Goal: Task Accomplishment & Management: Complete application form

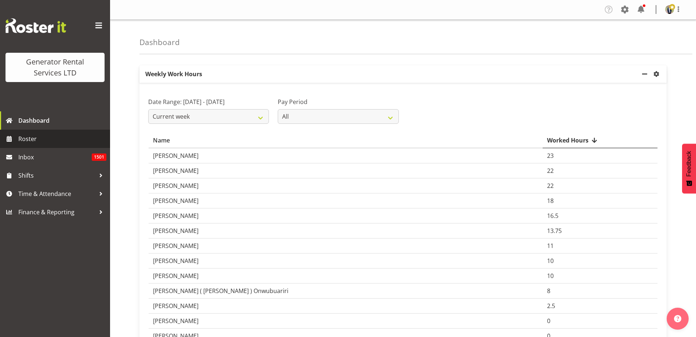
click at [34, 142] on span "Roster" at bounding box center [62, 138] width 88 height 11
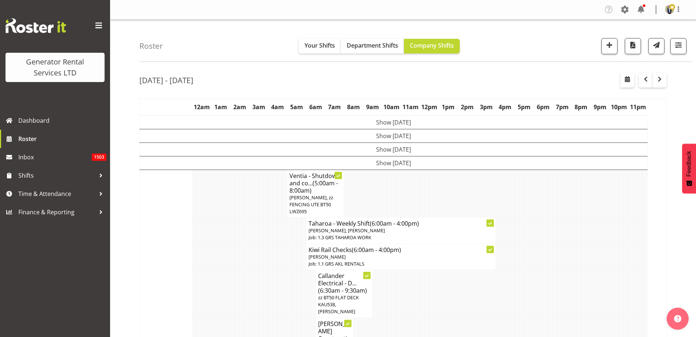
click at [96, 24] on span at bounding box center [99, 26] width 12 height 12
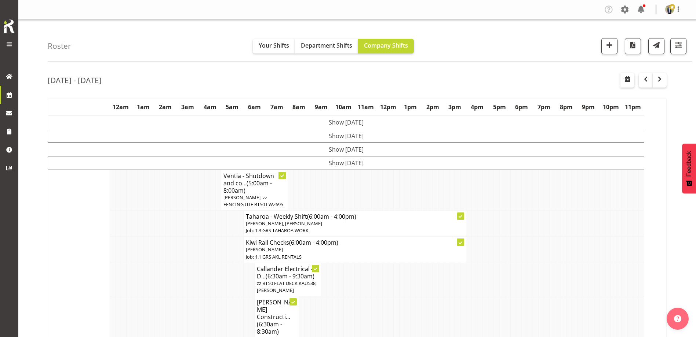
click at [191, 221] on td at bounding box center [191, 224] width 6 height 26
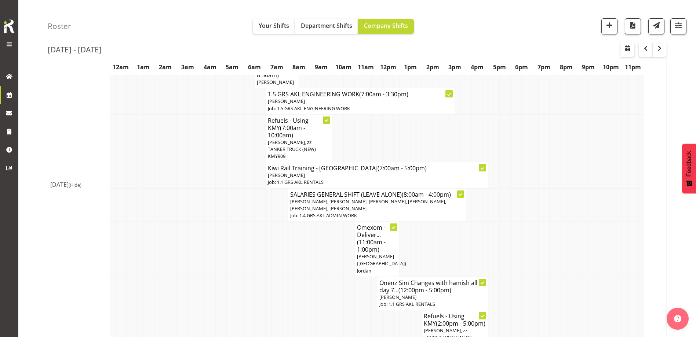
scroll to position [367, 0]
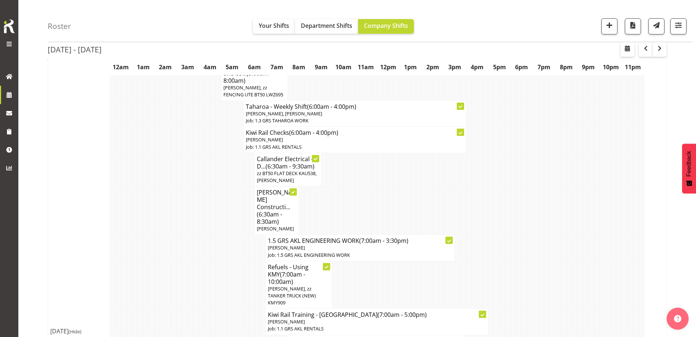
click at [183, 235] on td at bounding box center [185, 248] width 6 height 26
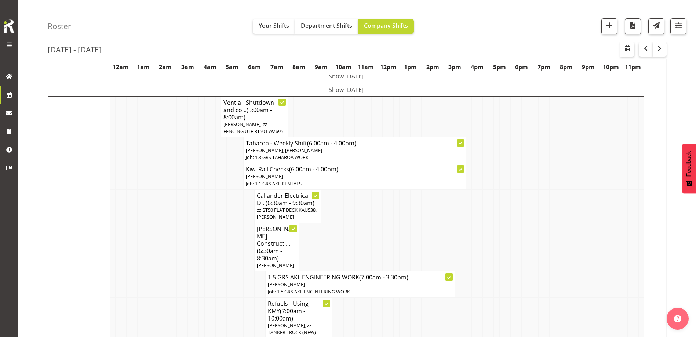
click at [188, 228] on td at bounding box center [191, 247] width 6 height 48
click at [593, 193] on td at bounding box center [591, 206] width 6 height 33
click at [606, 28] on span "button" at bounding box center [609, 26] width 10 height 10
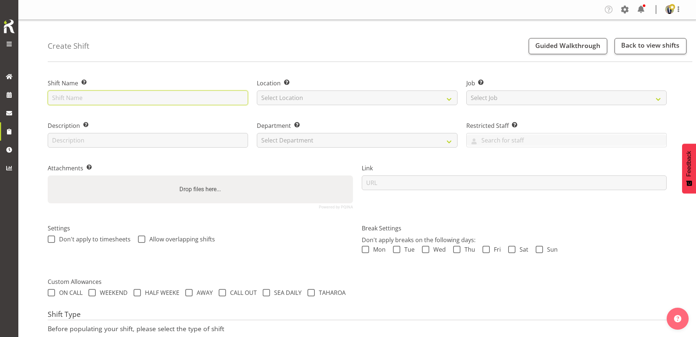
drag, startPoint x: 152, startPoint y: 99, endPoint x: 156, endPoint y: 102, distance: 4.8
click at [153, 99] on input "text" at bounding box center [148, 98] width 200 height 15
type input "R"
type input "Omexom - Liven the 100kVA @ Waitakere"
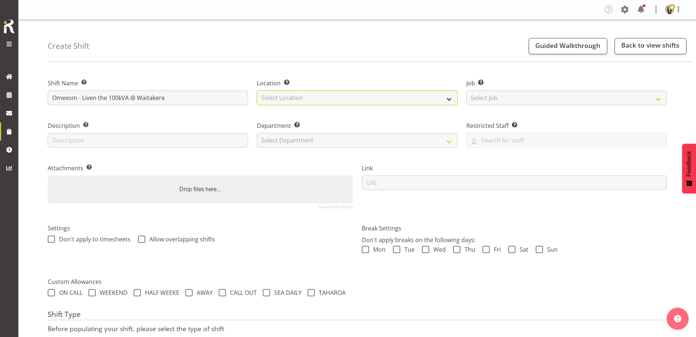
click at [299, 95] on select "Select Location GRS Auckland GRS Hastings GRS Tauranga" at bounding box center [357, 98] width 200 height 15
select select "28"
click at [257, 91] on select "Select Location [GEOGRAPHIC_DATA] [GEOGRAPHIC_DATA] GRS [GEOGRAPHIC_DATA] [GEOG…" at bounding box center [357, 98] width 200 height 15
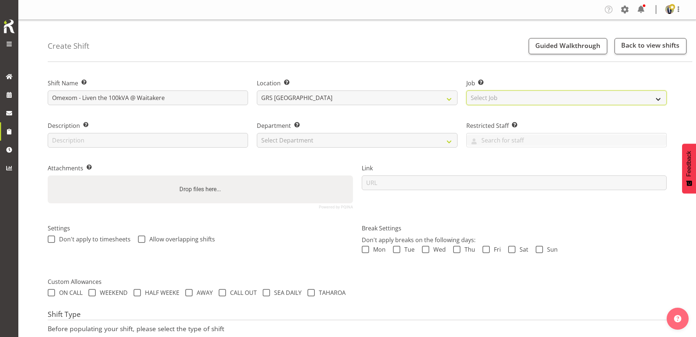
click at [501, 98] on select "Select Job Create new job 1.1 GRS AKL RENTALS 1.1 GRS AKL RENTALS AC 1.1 GRS AK…" at bounding box center [566, 98] width 200 height 15
select select "7504"
click at [466, 91] on select "Select Job Create new job 1.1 GRS AKL RENTALS 1.1 GRS AKL RENTALS AC 1.1 GRS AK…" at bounding box center [566, 98] width 200 height 15
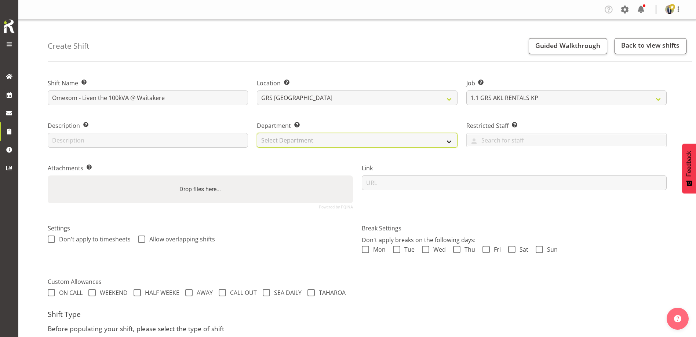
drag, startPoint x: 335, startPoint y: 140, endPoint x: 319, endPoint y: 146, distance: 16.9
click at [335, 140] on select "Select Department GRS HIRE AKL GRS HIRE AKL GRS HIRE TGA GRS HIRE HST GRS SALES…" at bounding box center [357, 140] width 200 height 15
select select "20"
click at [257, 133] on select "Select Department GRS HIRE AKL GRS HIRE AKL GRS HIRE TGA GRS HIRE HST GRS SALES…" at bounding box center [357, 140] width 200 height 15
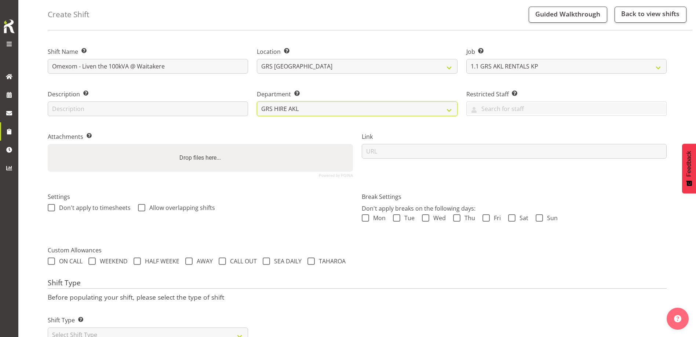
scroll to position [70, 0]
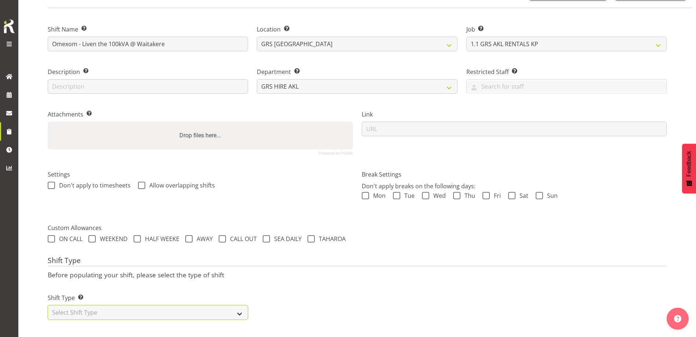
click at [150, 305] on select "Select Shift Type One Off Shift Recurring Shift Rotating Shift" at bounding box center [148, 312] width 200 height 15
select select "one_off"
click at [48, 305] on select "Select Shift Type One Off Shift Recurring Shift Rotating Shift" at bounding box center [148, 312] width 200 height 15
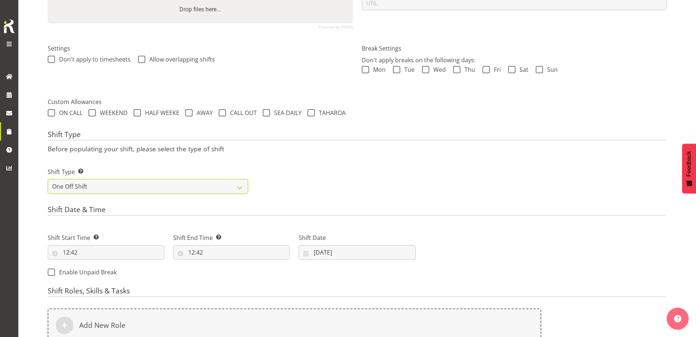
scroll to position [180, 0]
click at [110, 258] on input "12:42" at bounding box center [106, 252] width 117 height 15
drag, startPoint x: 95, startPoint y: 271, endPoint x: 102, endPoint y: 275, distance: 7.4
click at [96, 271] on select "00 01 02 03 04 05 06 07 08 09 10 11 12 13 14 15 16 17 18 19 20 21 22 23" at bounding box center [97, 271] width 17 height 15
select select "7"
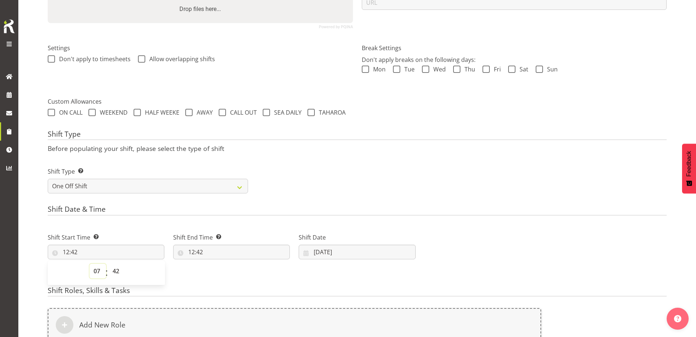
click at [89, 264] on select "00 01 02 03 04 05 06 07 08 09 10 11 12 13 14 15 16 17 18 19 20 21 22 23" at bounding box center [97, 271] width 17 height 15
type input "07:42"
click at [113, 273] on select "00 01 02 03 04 05 06 07 08 09 10 11 12 13 14 15 16 17 18 19 20 21 22 23 24 25 2…" at bounding box center [117, 271] width 17 height 15
select select "30"
click at [109, 264] on select "00 01 02 03 04 05 06 07 08 09 10 11 12 13 14 15 16 17 18 19 20 21 22 23 24 25 2…" at bounding box center [117, 271] width 17 height 15
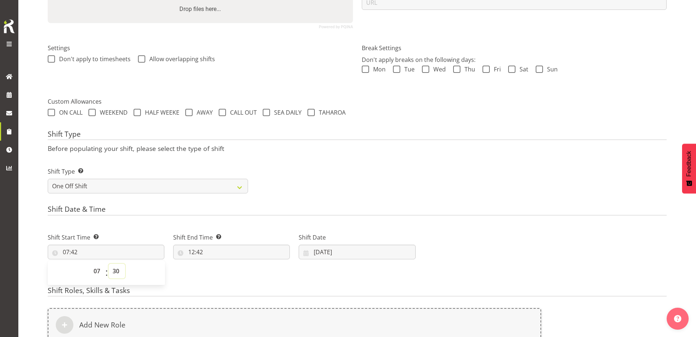
type input "07:30"
click at [506, 179] on div "Shift Type Shift Types: One Off – Select this if you would like a single shift …" at bounding box center [356, 177] width 627 height 41
click at [239, 254] on input "12:42" at bounding box center [231, 252] width 117 height 15
click at [224, 272] on select "00 01 02 03 04 05 06 07 08 09 10 11 12 13 14 15 16 17 18 19 20 21 22 23" at bounding box center [223, 271] width 17 height 15
select select "9"
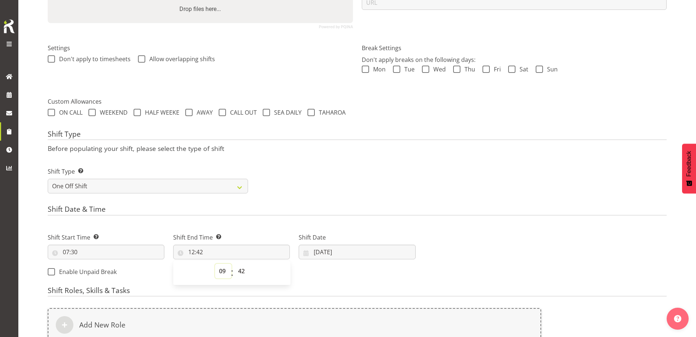
click at [215, 264] on select "00 01 02 03 04 05 06 07 08 09 10 11 12 13 14 15 16 17 18 19 20 21 22 23" at bounding box center [223, 271] width 17 height 15
type input "09:42"
drag, startPoint x: 244, startPoint y: 268, endPoint x: 246, endPoint y: 263, distance: 5.0
click at [244, 268] on select "00 01 02 03 04 05 06 07 08 09 10 11 12 13 14 15 16 17 18 19 20 21 22 23 24 25 2…" at bounding box center [242, 271] width 17 height 15
select select "30"
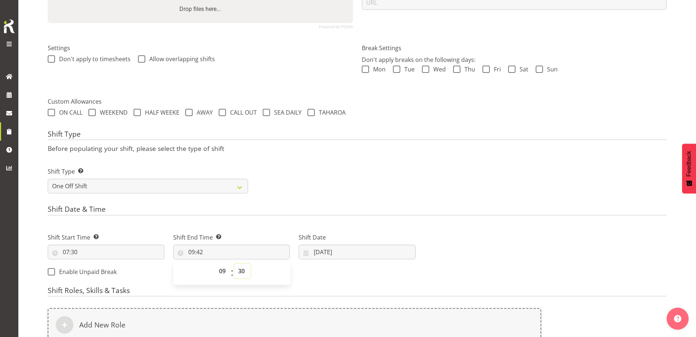
click at [234, 264] on select "00 01 02 03 04 05 06 07 08 09 10 11 12 13 14 15 16 17 18 19 20 21 22 23 24 25 2…" at bounding box center [242, 271] width 17 height 15
type input "09:30"
click at [413, 193] on div "Shift Type Shift Types: One Off – Select this if you would like a single shift …" at bounding box center [356, 177] width 627 height 41
drag, startPoint x: 361, startPoint y: 251, endPoint x: 373, endPoint y: 254, distance: 12.2
click at [363, 250] on input "15/08/2025" at bounding box center [356, 252] width 117 height 15
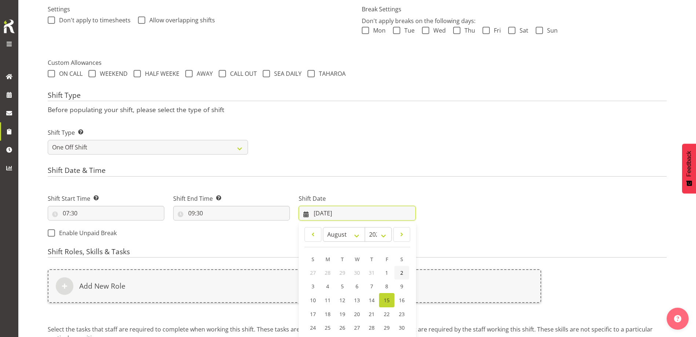
scroll to position [290, 0]
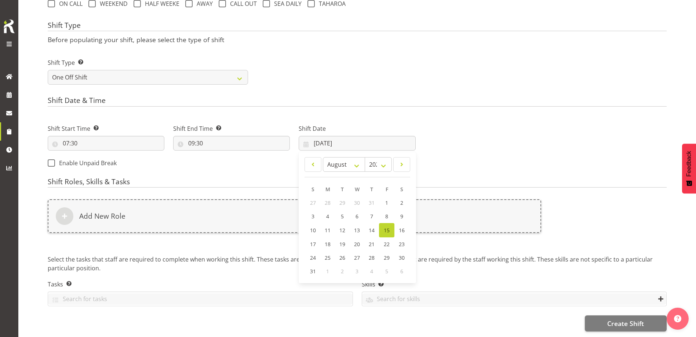
click at [388, 231] on span "15" at bounding box center [387, 230] width 6 height 7
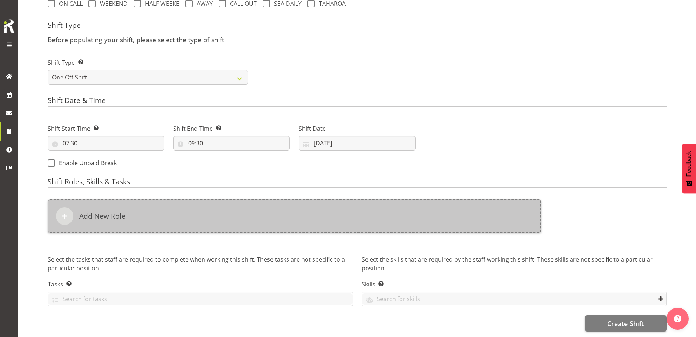
click at [320, 217] on div "Add New Role" at bounding box center [294, 216] width 493 height 34
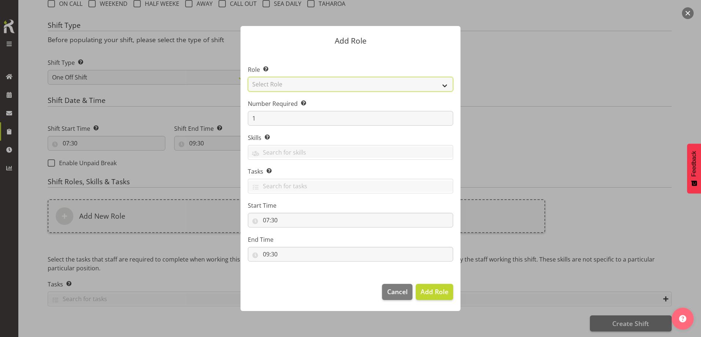
drag, startPoint x: 284, startPoint y: 84, endPoint x: 289, endPoint y: 89, distance: 7.5
click at [284, 84] on select "Select Role Account Manager Electrician Engineering GM HSEQ manager MECH Mechan…" at bounding box center [350, 84] width 205 height 15
select select "21"
click at [248, 77] on select "Select Role Account Manager Electrician Engineering GM HSEQ manager MECH Mechan…" at bounding box center [350, 84] width 205 height 15
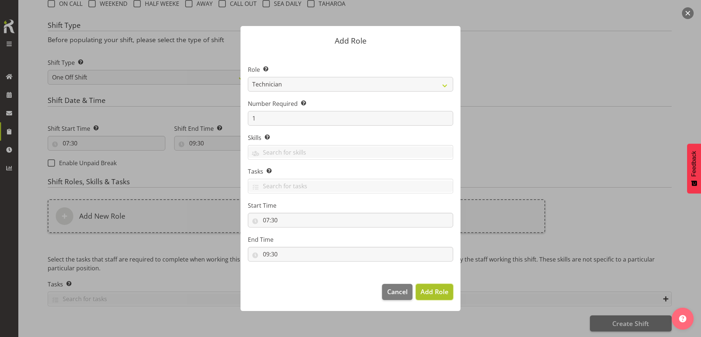
click at [435, 294] on span "Add Role" at bounding box center [435, 291] width 28 height 9
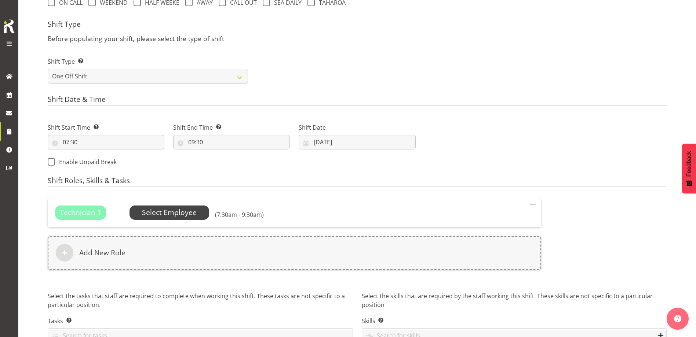
click at [164, 213] on span "Select Employee" at bounding box center [169, 213] width 55 height 11
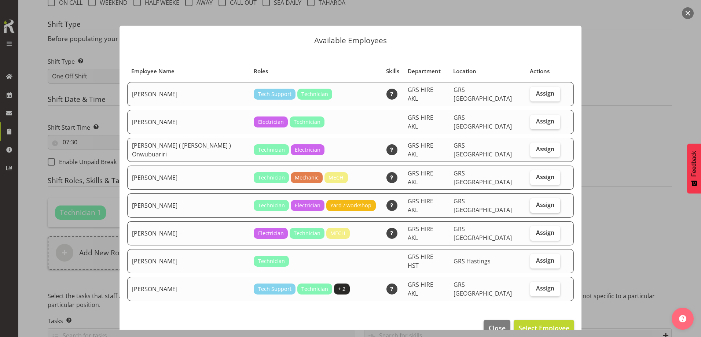
click at [544, 201] on span "Assign" at bounding box center [545, 204] width 18 height 7
click at [535, 203] on input "Assign" at bounding box center [532, 205] width 5 height 5
checkbox input "true"
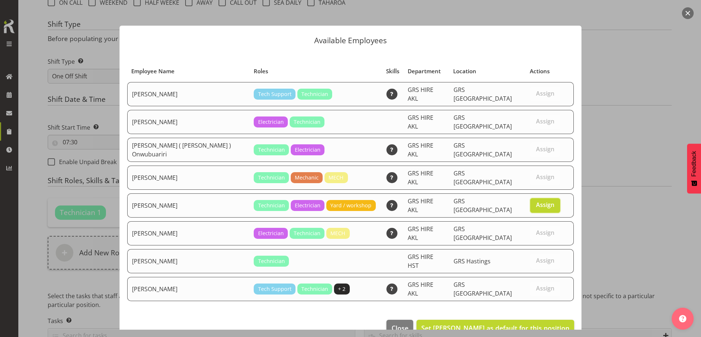
click at [520, 314] on footer "Close Set Rob Ryan as default for this position" at bounding box center [351, 330] width 462 height 34
click at [523, 324] on span "Set Rob Ryan as default for this position" at bounding box center [495, 328] width 148 height 9
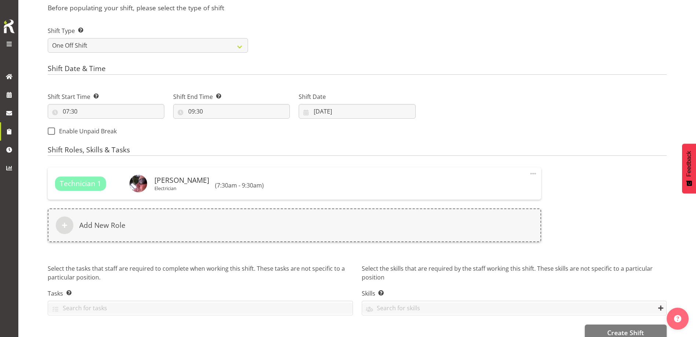
scroll to position [347, 0]
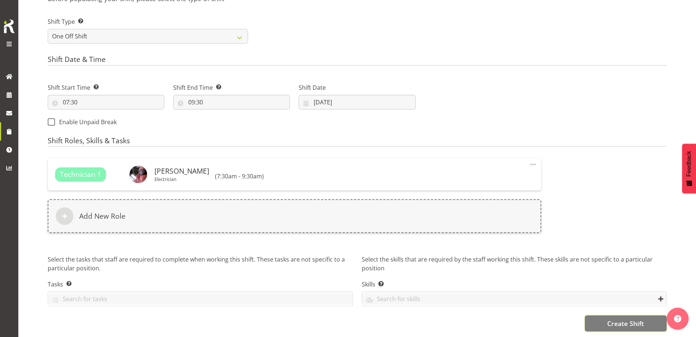
click at [635, 319] on span "Create Shift" at bounding box center [625, 324] width 37 height 10
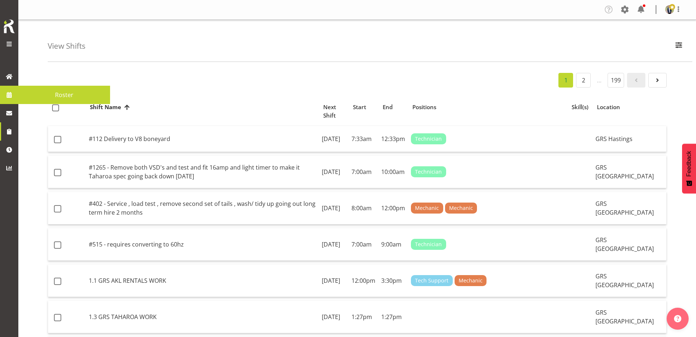
click at [14, 94] on span at bounding box center [9, 94] width 11 height 11
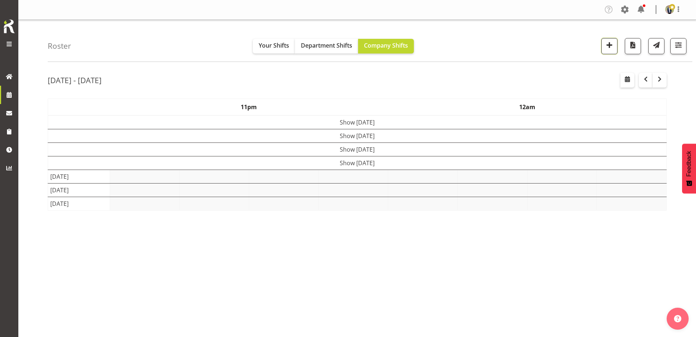
click at [608, 47] on span "button" at bounding box center [609, 45] width 10 height 10
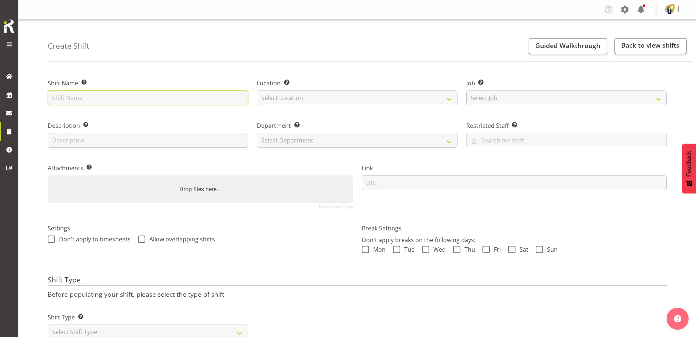
click at [120, 95] on input "text" at bounding box center [148, 98] width 200 height 15
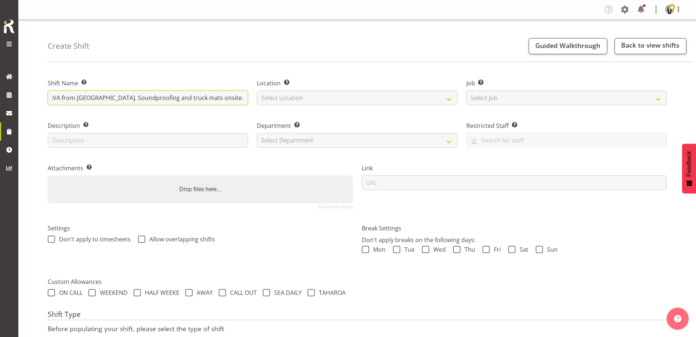
scroll to position [0, 109]
type input "Omexom - Shutdown & collect the 100kVA from Waitakere. Soundproofing and truck …"
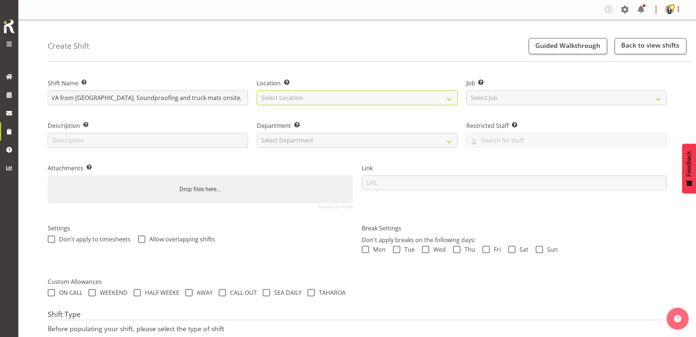
drag, startPoint x: 359, startPoint y: 100, endPoint x: 352, endPoint y: 106, distance: 8.6
click at [359, 100] on select "Select Location GRS Auckland GRS Hastings GRS Tauranga" at bounding box center [357, 98] width 200 height 15
select select "28"
click at [257, 91] on select "Select Location GRS Auckland GRS Hastings GRS Tauranga" at bounding box center [357, 98] width 200 height 15
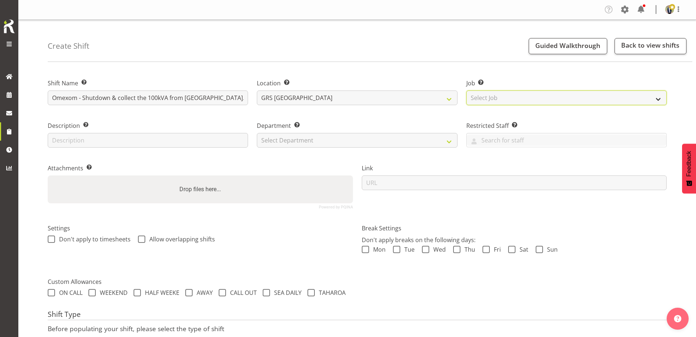
click at [553, 98] on select "Select Job Create new job 1.1 GRS AKL RENTALS 1.1 GRS AKL RENTALS AC 1.1 GRS AK…" at bounding box center [566, 98] width 200 height 15
select select "7504"
click at [466, 91] on select "Select Job Create new job 1.1 GRS AKL RENTALS 1.1 GRS AKL RENTALS AC 1.1 GRS AK…" at bounding box center [566, 98] width 200 height 15
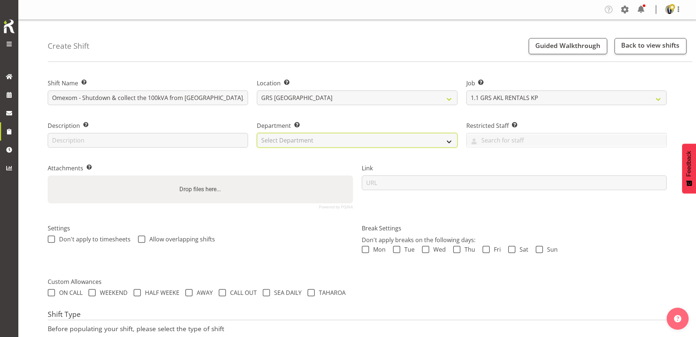
drag, startPoint x: 296, startPoint y: 137, endPoint x: 303, endPoint y: 143, distance: 8.8
click at [296, 137] on select "Select Department GRS HIRE AKL GRS HIRE AKL GRS HIRE TGA GRS HIRE HST GRS SALES…" at bounding box center [357, 140] width 200 height 15
select select "20"
click at [257, 133] on select "Select Department GRS HIRE AKL GRS HIRE AKL GRS HIRE TGA GRS HIRE HST GRS SALES…" at bounding box center [357, 140] width 200 height 15
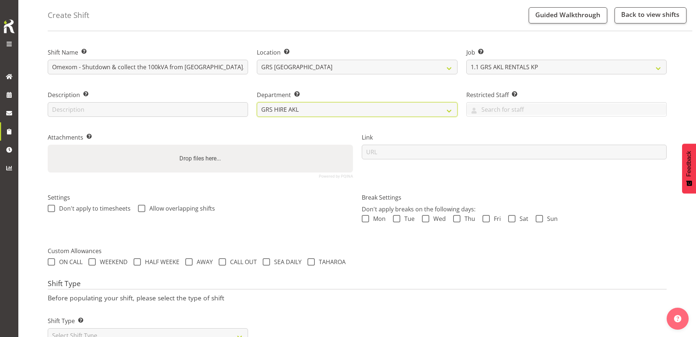
scroll to position [70, 0]
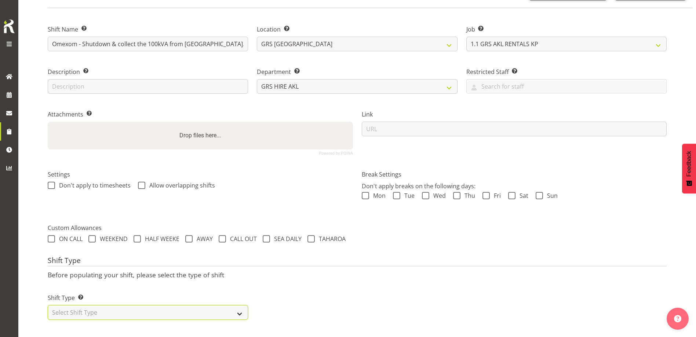
drag, startPoint x: 151, startPoint y: 297, endPoint x: 144, endPoint y: 292, distance: 8.9
click at [151, 305] on select "Select Shift Type One Off Shift Recurring Shift Rotating Shift" at bounding box center [148, 312] width 200 height 15
select select "one_off"
click at [48, 305] on select "Select Shift Type One Off Shift Recurring Shift Rotating Shift" at bounding box center [148, 312] width 200 height 15
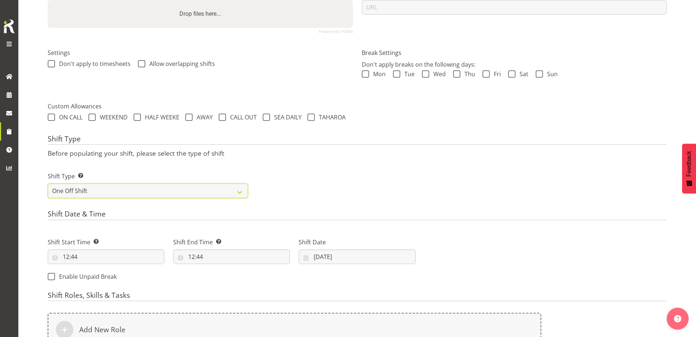
scroll to position [180, 0]
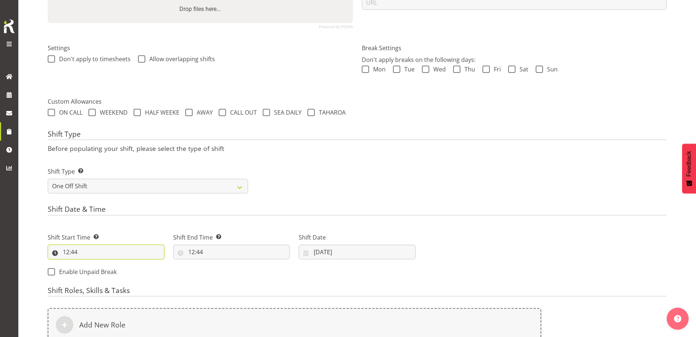
click at [122, 255] on input "12:44" at bounding box center [106, 252] width 117 height 15
drag, startPoint x: 95, startPoint y: 270, endPoint x: 97, endPoint y: 264, distance: 7.0
click at [95, 270] on select "00 01 02 03 04 05 06 07 08 09 10 11 12 13 14 15 16 17 18 19 20 21 22 23" at bounding box center [97, 271] width 17 height 15
select select "17"
click at [89, 264] on select "00 01 02 03 04 05 06 07 08 09 10 11 12 13 14 15 16 17 18 19 20 21 22 23" at bounding box center [97, 271] width 17 height 15
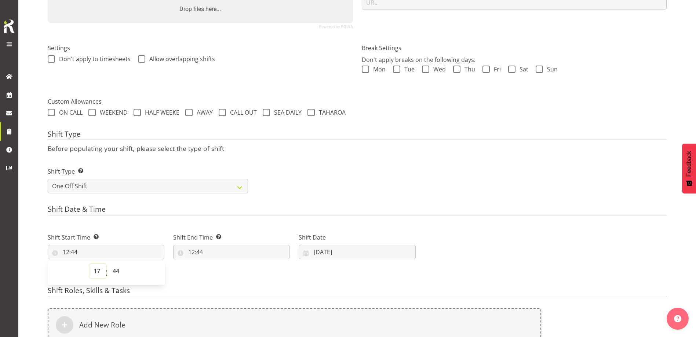
type input "17:44"
drag, startPoint x: 115, startPoint y: 276, endPoint x: 115, endPoint y: 269, distance: 7.0
click at [115, 276] on select "00 01 02 03 04 05 06 07 08 09 10 11 12 13 14 15 16 17 18 19 20 21 22 23 24 25 2…" at bounding box center [117, 271] width 17 height 15
select select "30"
click at [109, 264] on select "00 01 02 03 04 05 06 07 08 09 10 11 12 13 14 15 16 17 18 19 20 21 22 23 24 25 2…" at bounding box center [117, 271] width 17 height 15
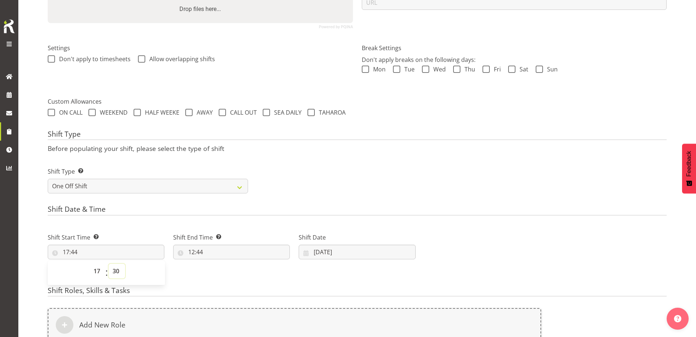
type input "17:30"
drag, startPoint x: 351, startPoint y: 163, endPoint x: 352, endPoint y: 167, distance: 4.5
click at [351, 164] on div "Shift Type Shift Types: One Off – Select this if you would like a single shift …" at bounding box center [356, 177] width 627 height 41
click at [231, 246] on input "12:44" at bounding box center [231, 252] width 117 height 15
drag, startPoint x: 224, startPoint y: 269, endPoint x: 223, endPoint y: 263, distance: 5.9
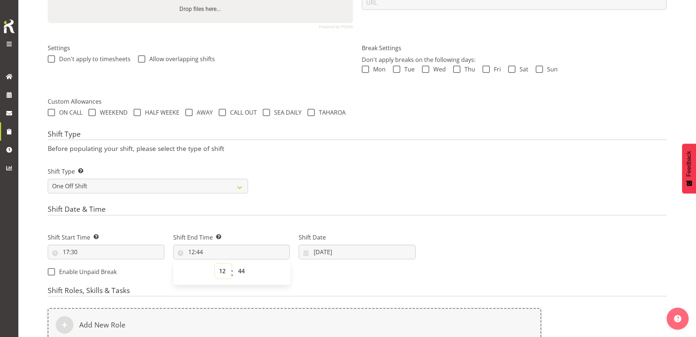
click at [224, 269] on select "00 01 02 03 04 05 06 07 08 09 10 11 12 13 14 15 16 17 18 19 20 21 22 23" at bounding box center [223, 271] width 17 height 15
select select "19"
click at [215, 264] on select "00 01 02 03 04 05 06 07 08 09 10 11 12 13 14 15 16 17 18 19 20 21 22 23" at bounding box center [223, 271] width 17 height 15
type input "19:44"
drag, startPoint x: 244, startPoint y: 270, endPoint x: 242, endPoint y: 264, distance: 6.4
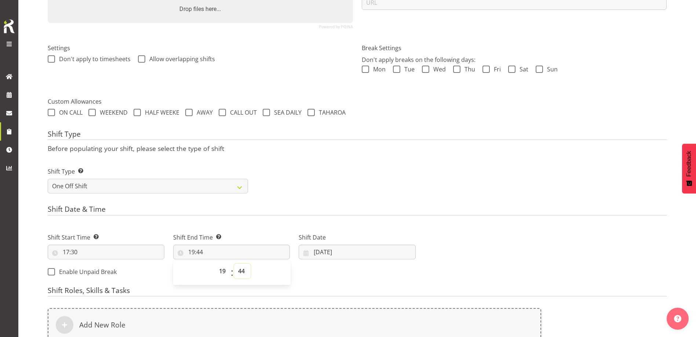
click at [244, 270] on select "00 01 02 03 04 05 06 07 08 09 10 11 12 13 14 15 16 17 18 19 20 21 22 23 24 25 2…" at bounding box center [242, 271] width 17 height 15
select select "2"
click at [234, 264] on select "00 01 02 03 04 05 06 07 08 09 10 11 12 13 14 15 16 17 18 19 20 21 22 23 24 25 2…" at bounding box center [242, 271] width 17 height 15
type input "19:02"
drag, startPoint x: 248, startPoint y: 269, endPoint x: 262, endPoint y: 239, distance: 32.7
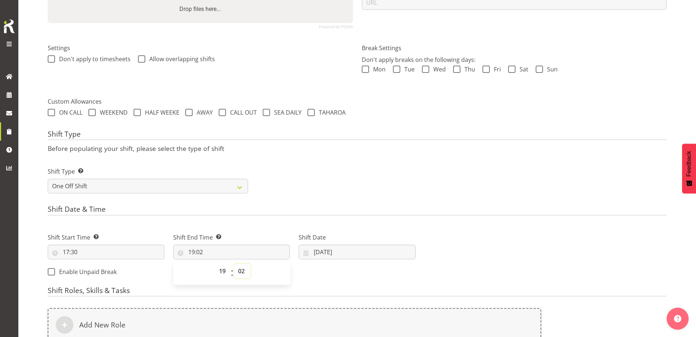
click at [248, 269] on select "00 01 02 03 04 05 06 07 08 09 10 11 12 13 14 15 16 17 18 19 20 21 22 23 24 25 2…" at bounding box center [242, 271] width 17 height 15
select select "0"
click at [234, 264] on select "00 01 02 03 04 05 06 07 08 09 10 11 12 13 14 15 16 17 18 19 20 21 22 23 24 25 2…" at bounding box center [242, 271] width 17 height 15
type input "19:00"
drag, startPoint x: 450, startPoint y: 171, endPoint x: 411, endPoint y: 223, distance: 64.6
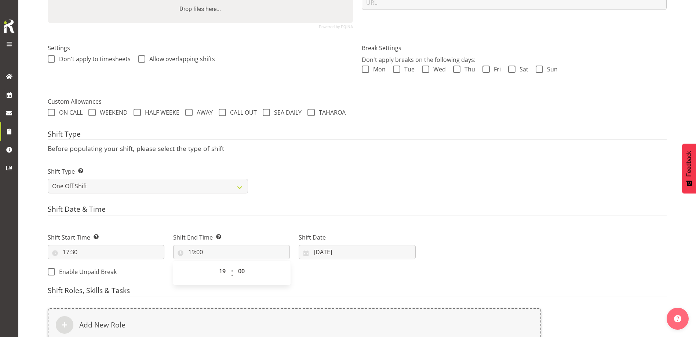
click at [451, 172] on div "Shift Type Shift Types: One Off – Select this if you would like a single shift …" at bounding box center [356, 177] width 627 height 41
drag, startPoint x: 354, startPoint y: 256, endPoint x: 368, endPoint y: 258, distance: 13.8
click at [355, 256] on input "15/08/2025" at bounding box center [356, 252] width 117 height 15
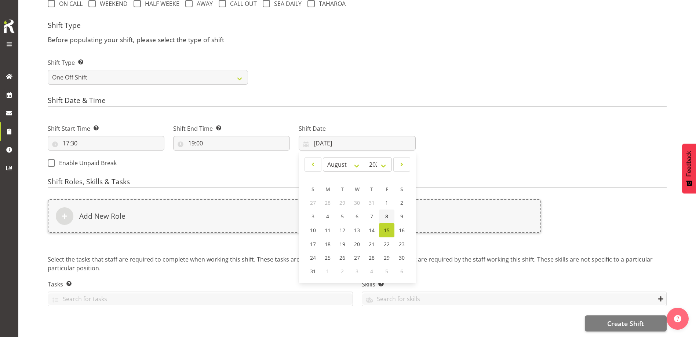
drag, startPoint x: 389, startPoint y: 230, endPoint x: 387, endPoint y: 217, distance: 13.4
click at [389, 230] on span "15" at bounding box center [387, 230] width 6 height 7
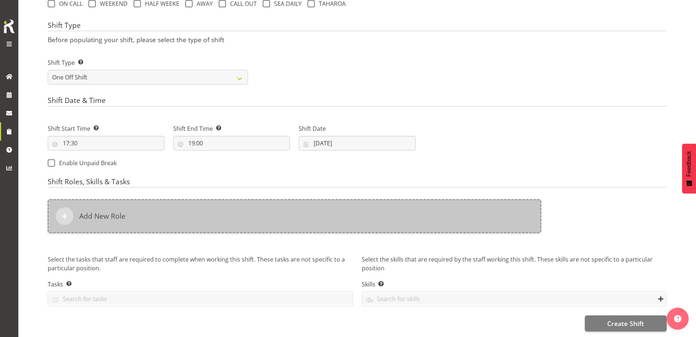
click at [390, 210] on div "Add New Role" at bounding box center [294, 216] width 493 height 34
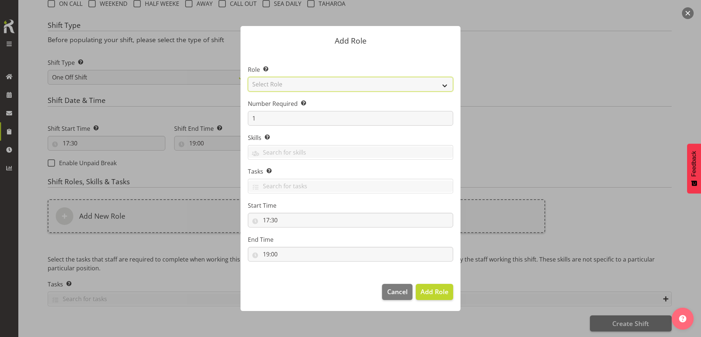
click at [334, 84] on select "Select Role Account Manager Electrician Engineering GM HSEQ manager MECH Mechan…" at bounding box center [350, 84] width 205 height 15
select select "20"
click at [248, 77] on select "Select Role Account Manager Electrician Engineering GM HSEQ manager MECH Mechan…" at bounding box center [350, 84] width 205 height 15
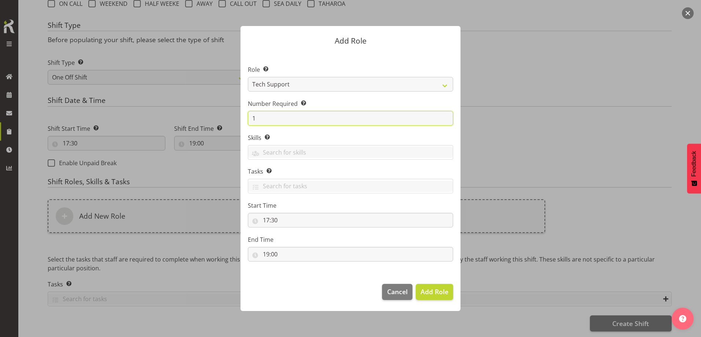
drag, startPoint x: 260, startPoint y: 117, endPoint x: 246, endPoint y: 117, distance: 13.6
click at [247, 117] on section "Role Select the role you wish to add to the shift. Account Manager Electrician …" at bounding box center [351, 164] width 220 height 224
type input "2"
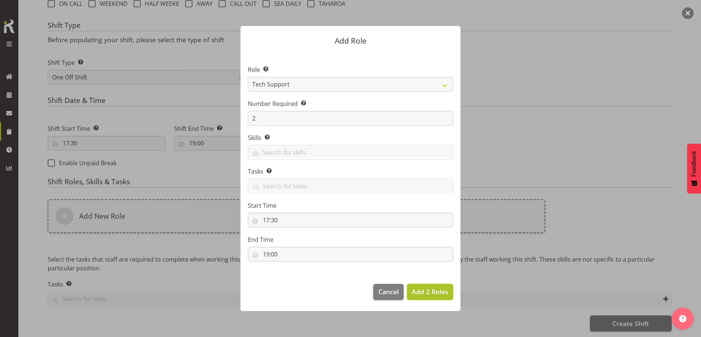
click at [437, 295] on span "Add 2 Roles" at bounding box center [430, 291] width 37 height 9
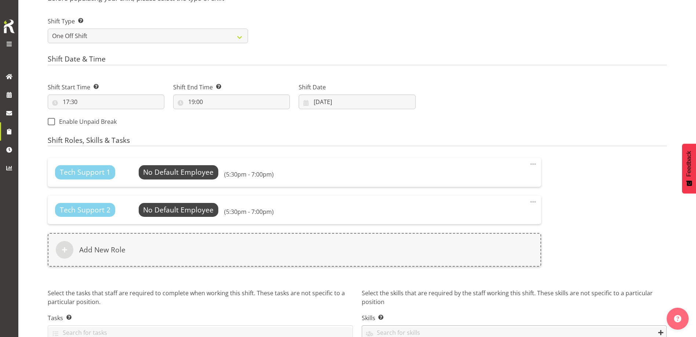
scroll to position [364, 0]
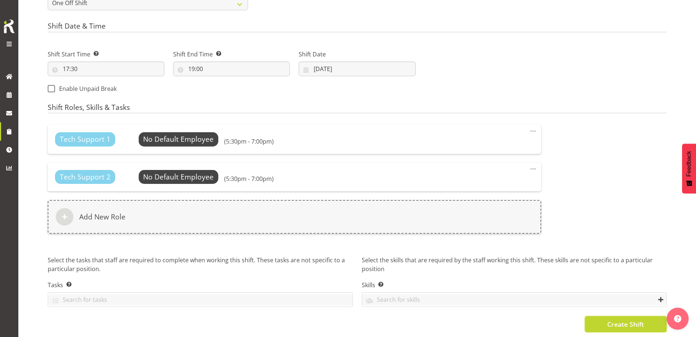
click at [609, 323] on span "Create Shift" at bounding box center [625, 325] width 37 height 10
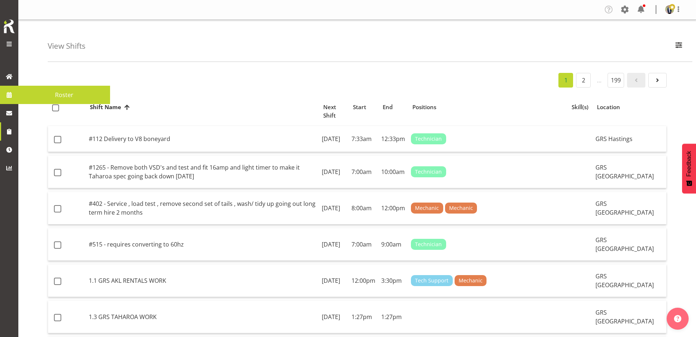
click at [12, 95] on span at bounding box center [9, 94] width 11 height 11
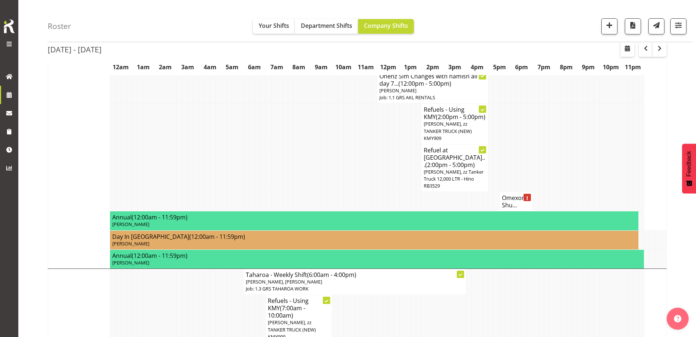
scroll to position [440, 0]
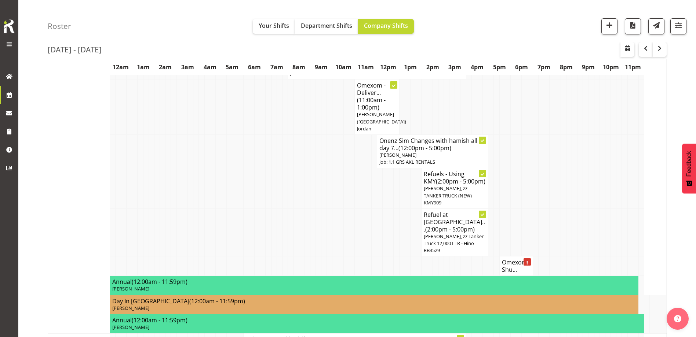
click at [536, 168] on td at bounding box center [535, 188] width 6 height 41
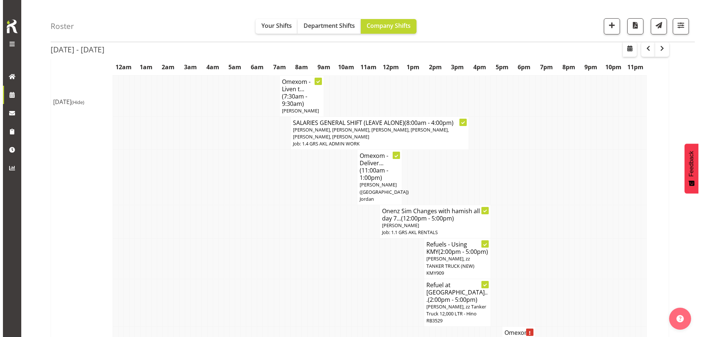
scroll to position [403, 0]
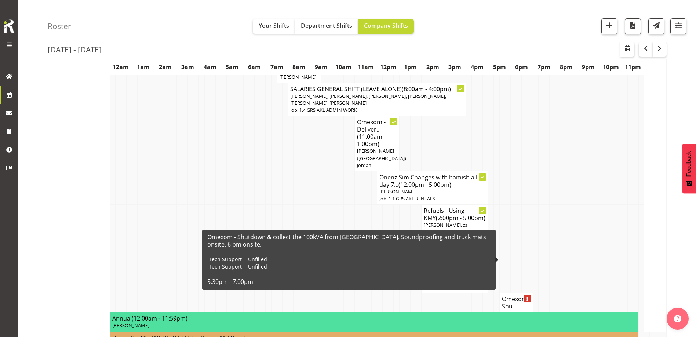
click at [513, 296] on h4 "Omexom - Shu..." at bounding box center [516, 303] width 29 height 15
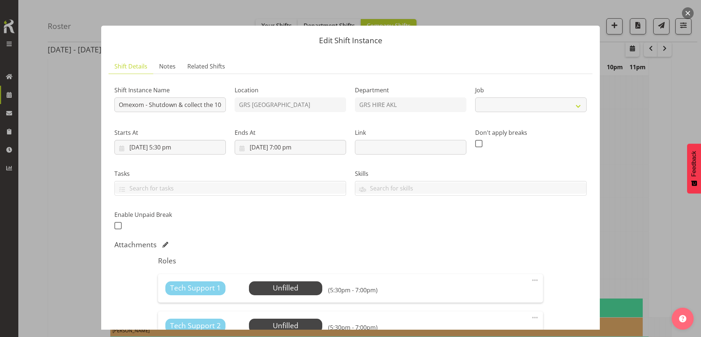
select select "7504"
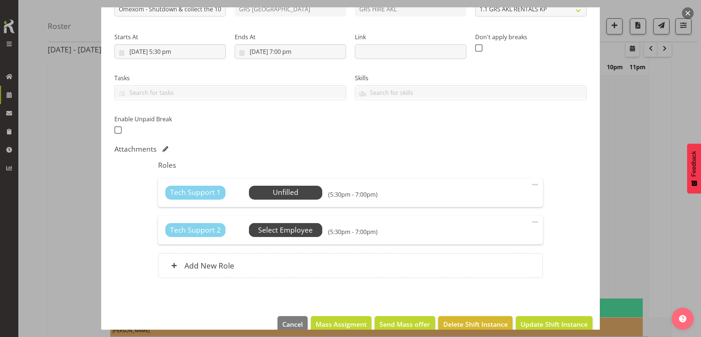
scroll to position [109, 0]
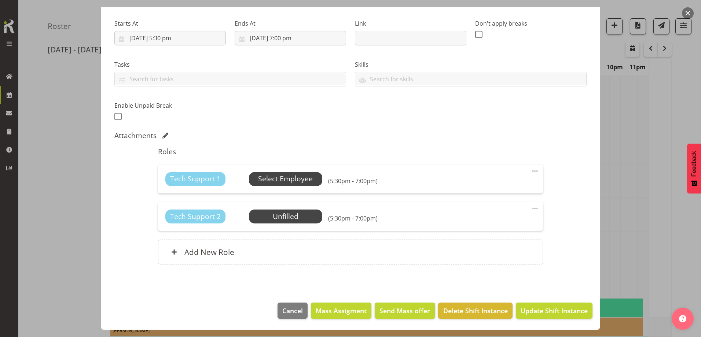
click at [293, 185] on span "Select Employee" at bounding box center [285, 179] width 73 height 14
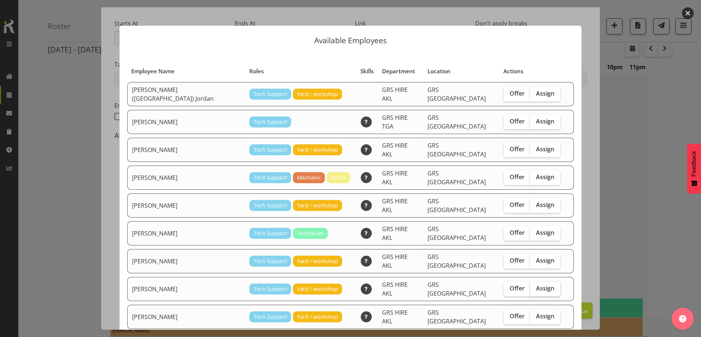
click at [536, 285] on span "Assign" at bounding box center [545, 288] width 18 height 7
click at [534, 286] on input "Assign" at bounding box center [532, 288] width 5 height 5
checkbox input "true"
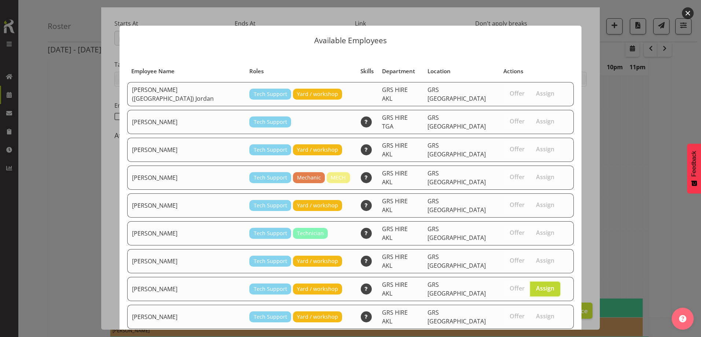
scroll to position [118, 0]
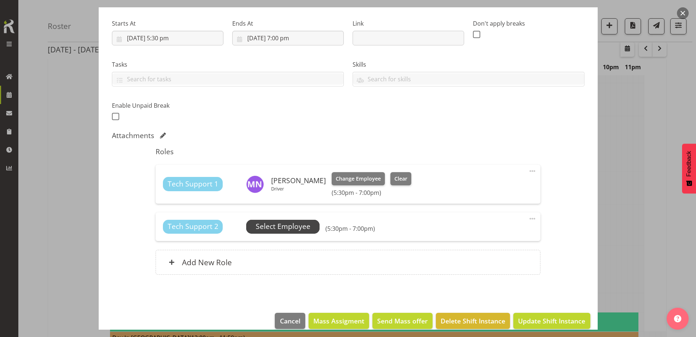
click at [289, 225] on span "Select Employee" at bounding box center [283, 226] width 55 height 11
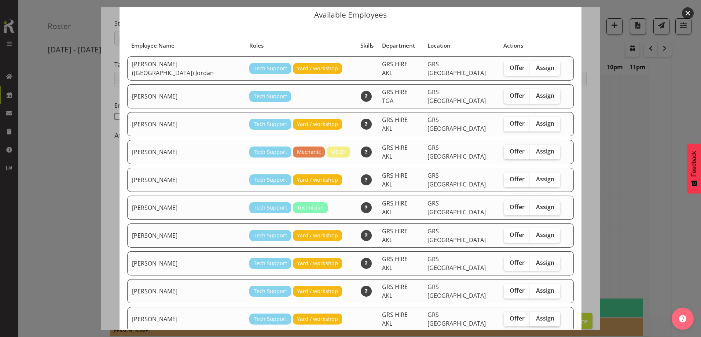
scroll to position [37, 0]
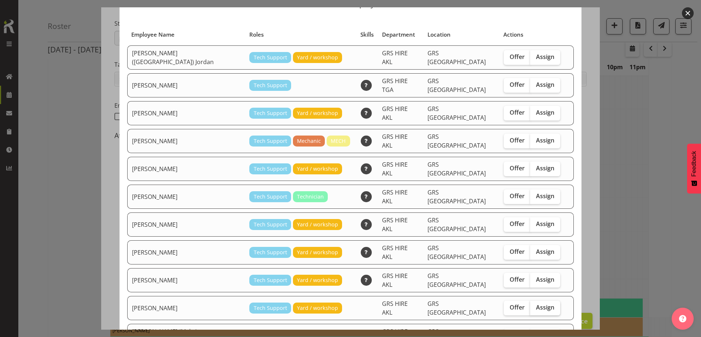
click at [536, 304] on span "Assign" at bounding box center [545, 307] width 18 height 7
click at [530, 305] on input "Assign" at bounding box center [532, 307] width 5 height 5
checkbox input "true"
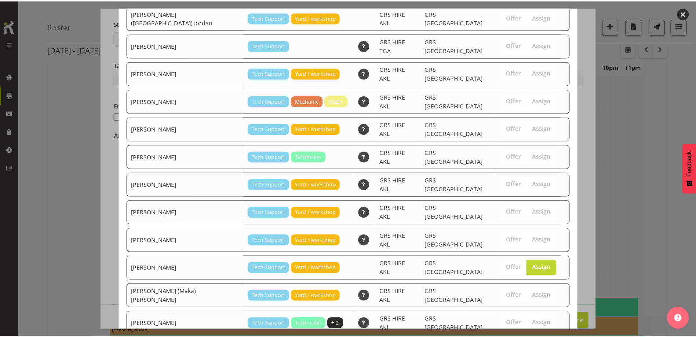
scroll to position [94, 0]
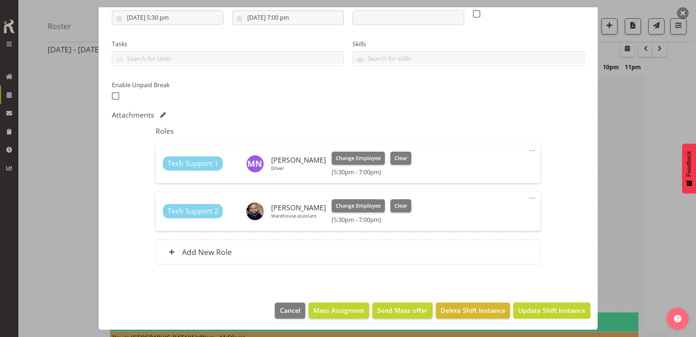
click at [550, 311] on span "Update Shift Instance" at bounding box center [551, 311] width 67 height 10
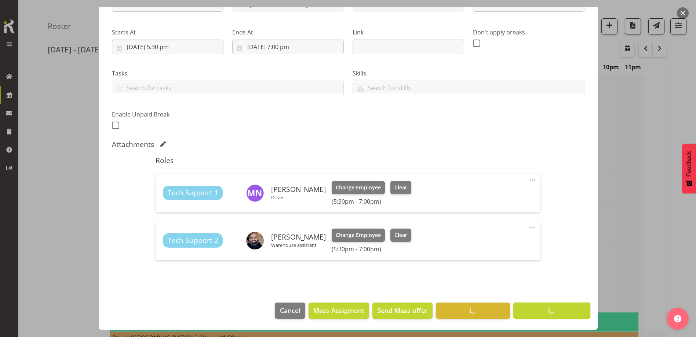
scroll to position [34, 0]
